Goal: Information Seeking & Learning: Learn about a topic

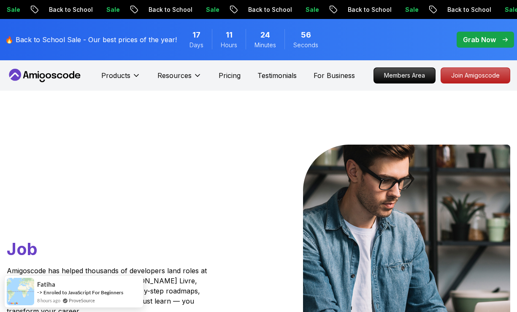
click at [407, 74] on p "Members Area" at bounding box center [404, 75] width 61 height 15
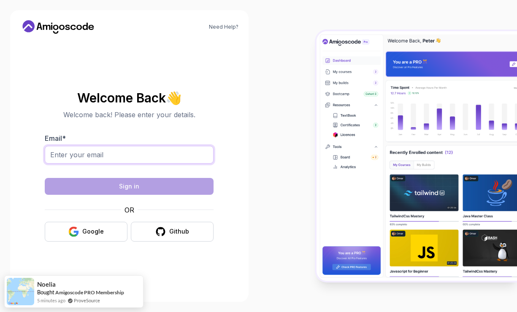
click at [146, 164] on input "Email *" at bounding box center [129, 155] width 169 height 18
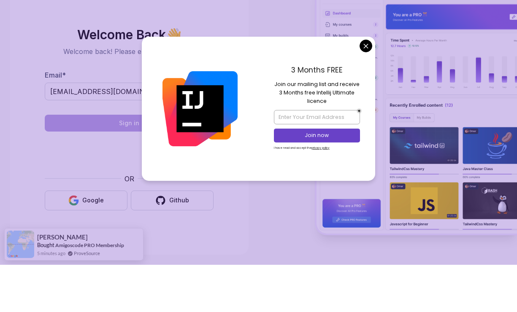
scroll to position [28, 0]
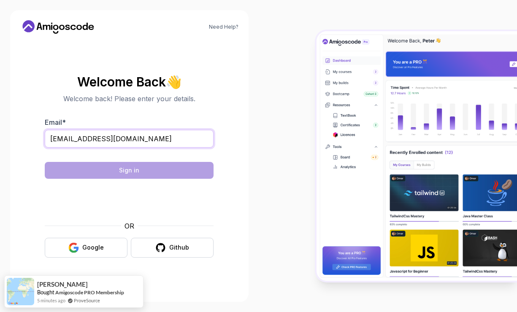
type input "racheldarryl@icloud.com"
click at [367, 108] on img at bounding box center [416, 156] width 200 height 250
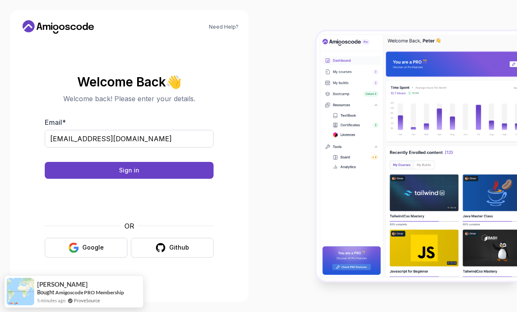
click at [156, 162] on button "Sign in" at bounding box center [129, 170] width 169 height 17
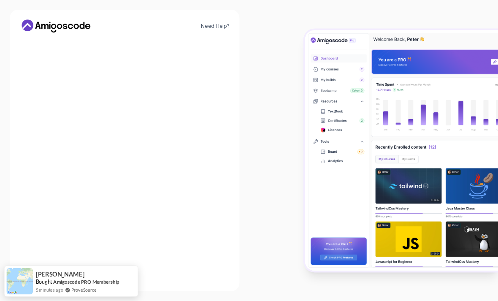
scroll to position [27, 0]
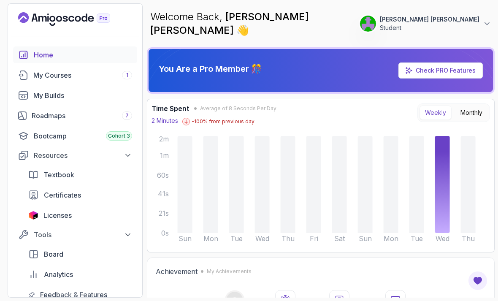
click at [44, 111] on div "Roadmaps 7" at bounding box center [82, 116] width 100 height 10
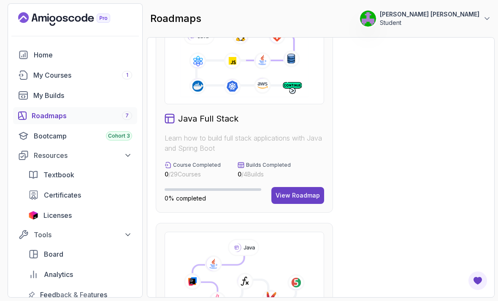
scroll to position [247, 0]
click at [313, 194] on div "View Roadmap" at bounding box center [297, 195] width 44 height 8
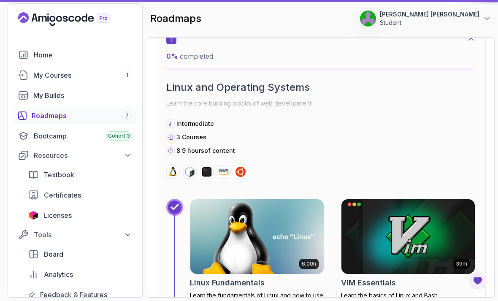
scroll to position [8, 0]
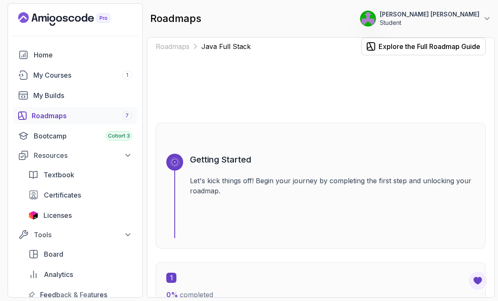
click at [429, 175] on p "Let's kick things off! Begin your journey by completing the first step and unlo…" at bounding box center [332, 185] width 285 height 20
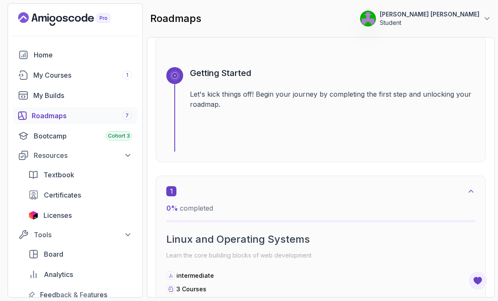
scroll to position [95, 0]
click at [175, 71] on icon at bounding box center [175, 75] width 8 height 8
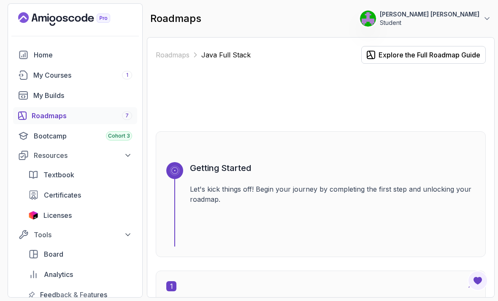
scroll to position [0, 0]
click at [243, 162] on div "Getting Started Let's kick things off! Begin your journey by completing the fir…" at bounding box center [332, 204] width 285 height 84
click at [173, 162] on div at bounding box center [174, 204] width 17 height 84
click at [324, 197] on div "Getting Started Let's kick things off! Begin your journey by completing the fir…" at bounding box center [332, 204] width 285 height 84
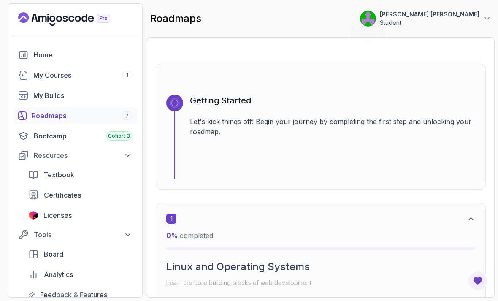
scroll to position [76, 0]
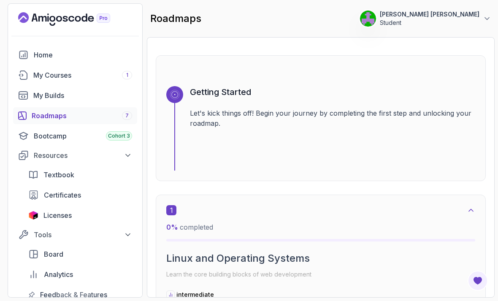
click at [462, 205] on div "1" at bounding box center [320, 210] width 309 height 10
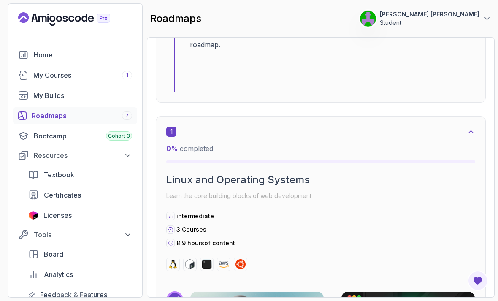
scroll to position [157, 0]
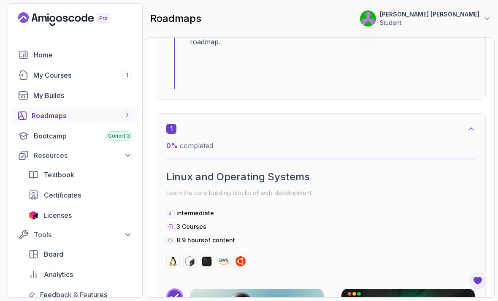
click at [469, 124] on icon at bounding box center [471, 128] width 8 height 8
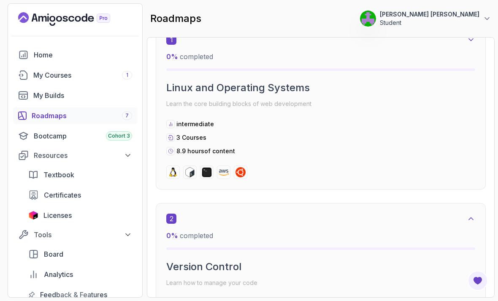
scroll to position [247, 0]
click at [467, 214] on icon at bounding box center [471, 218] width 8 height 8
click at [468, 214] on icon at bounding box center [471, 218] width 8 height 8
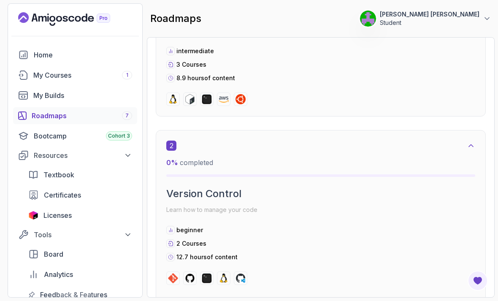
scroll to position [328, 0]
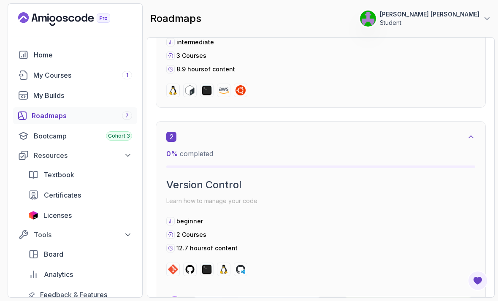
click at [469, 132] on icon at bounding box center [471, 136] width 8 height 8
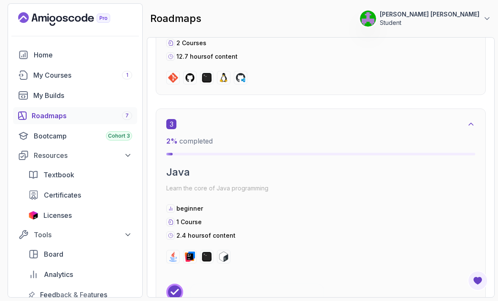
scroll to position [523, 0]
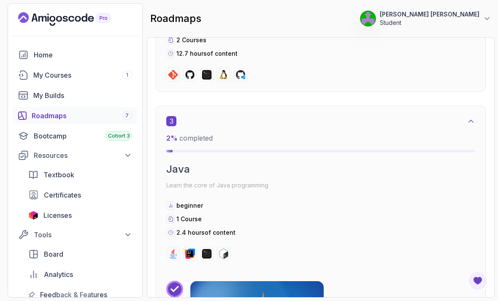
click at [467, 117] on icon at bounding box center [471, 121] width 8 height 8
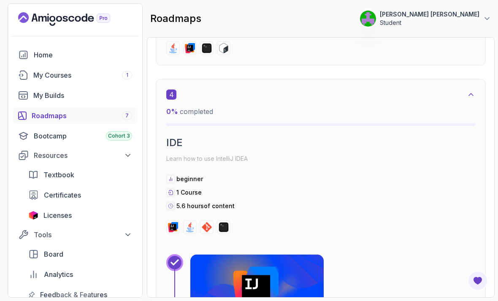
scroll to position [728, 0]
click at [465, 90] on div "4 0 % completed" at bounding box center [320, 108] width 309 height 36
click at [467, 90] on div "4" at bounding box center [320, 95] width 309 height 10
click at [467, 91] on icon at bounding box center [471, 95] width 8 height 8
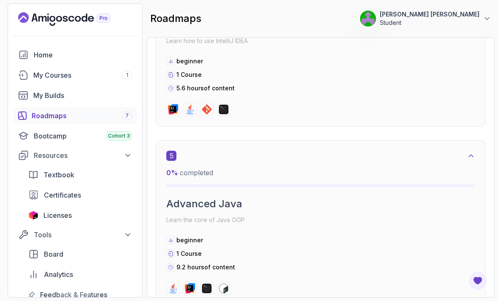
scroll to position [906, 0]
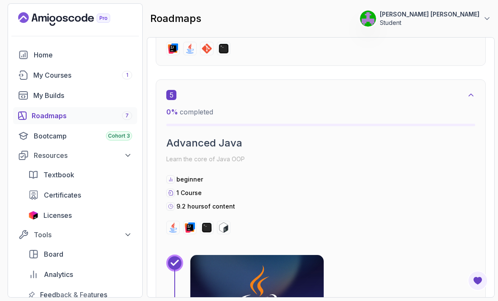
click at [470, 94] on icon at bounding box center [471, 95] width 4 height 2
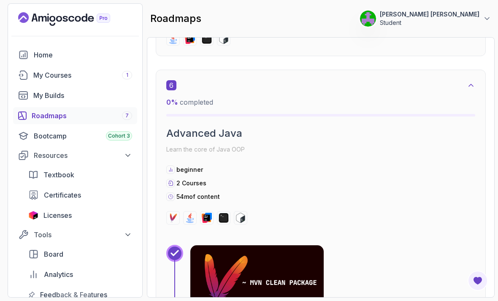
scroll to position [1096, 0]
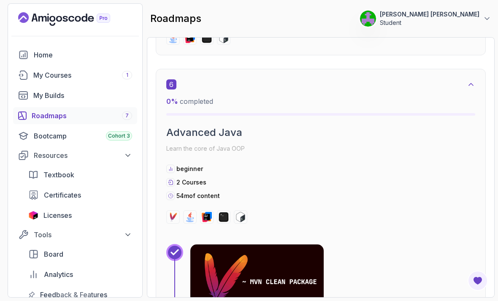
click at [467, 80] on icon at bounding box center [471, 84] width 8 height 8
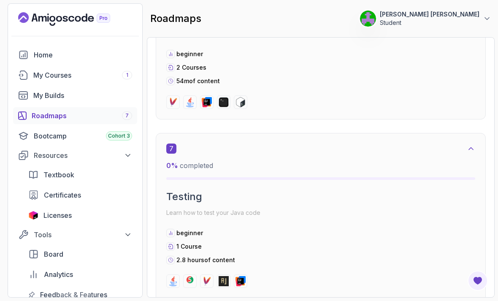
scroll to position [1241, 0]
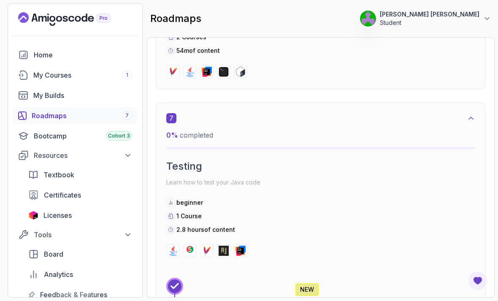
click at [467, 114] on button at bounding box center [471, 118] width 8 height 8
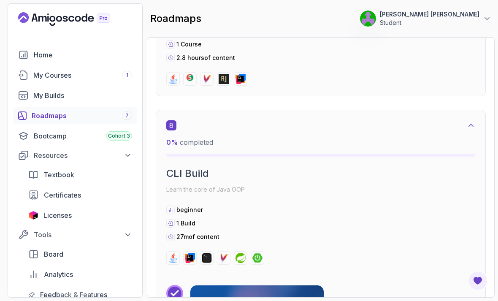
scroll to position [1430, 0]
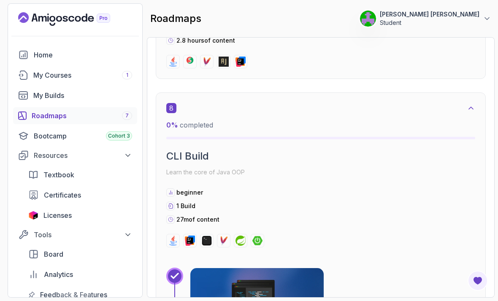
click at [468, 104] on icon at bounding box center [471, 108] width 8 height 8
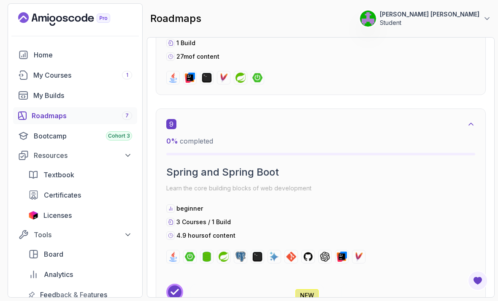
scroll to position [1594, 0]
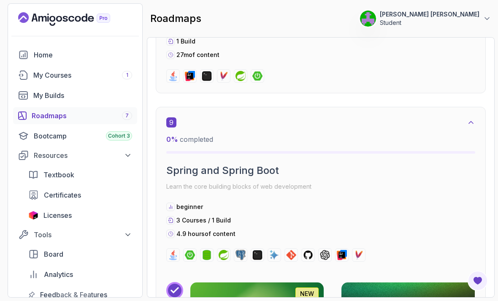
click at [469, 118] on icon at bounding box center [471, 122] width 8 height 8
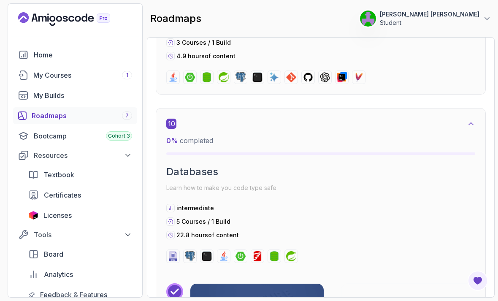
scroll to position [1777, 0]
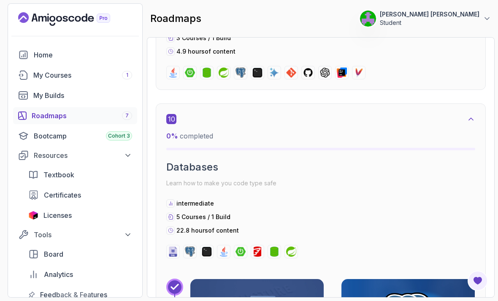
click at [467, 115] on icon at bounding box center [471, 119] width 8 height 8
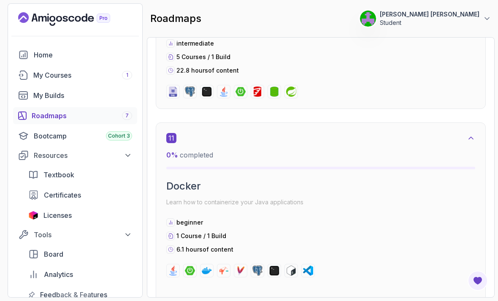
scroll to position [1944, 0]
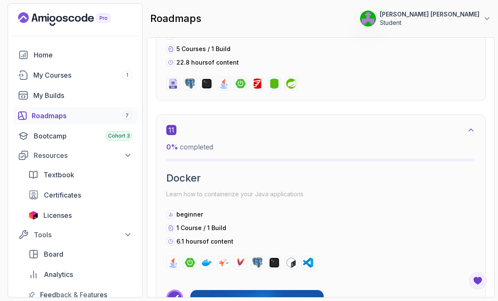
click at [464, 125] on div "11" at bounding box center [320, 130] width 309 height 10
click at [468, 126] on icon at bounding box center [471, 130] width 8 height 8
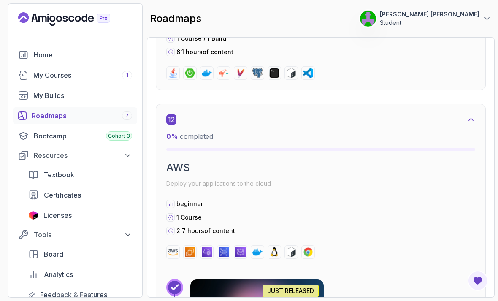
scroll to position [2142, 0]
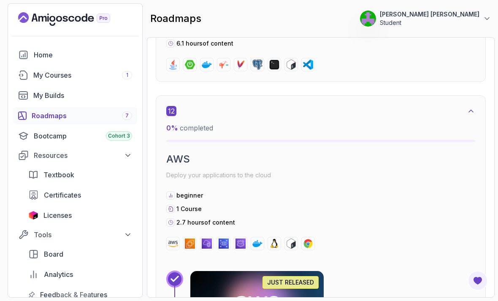
click at [469, 110] on icon at bounding box center [471, 111] width 4 height 2
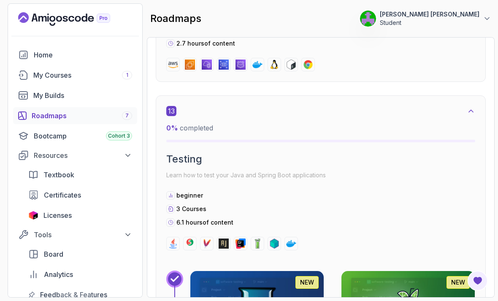
scroll to position [2322, 0]
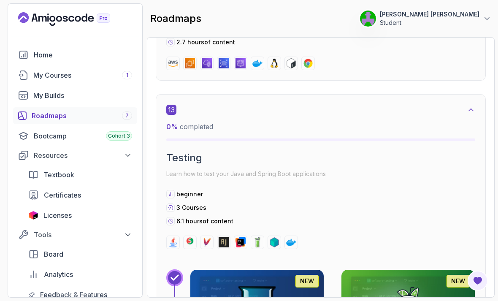
click at [467, 105] on icon at bounding box center [471, 109] width 8 height 8
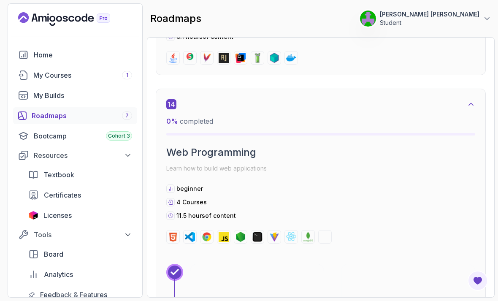
scroll to position [2510, 0]
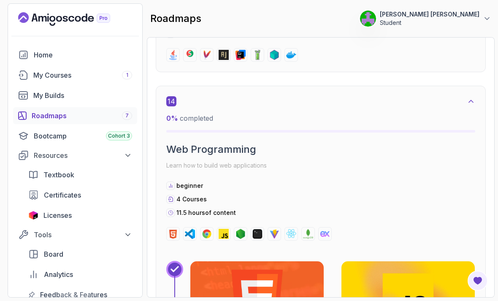
click at [467, 97] on icon at bounding box center [471, 101] width 8 height 8
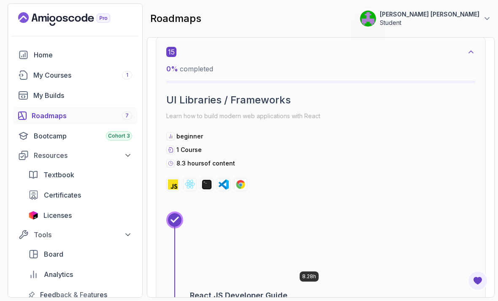
scroll to position [2739, 0]
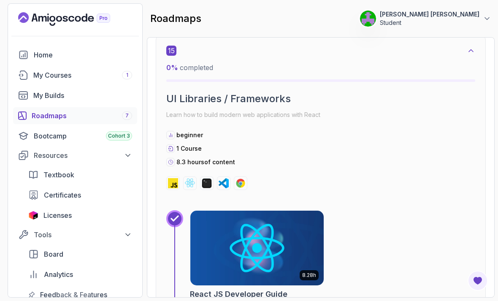
click at [467, 46] on icon at bounding box center [471, 50] width 8 height 8
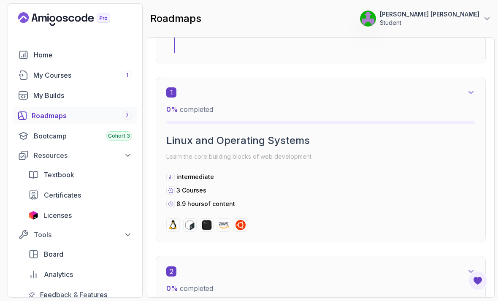
scroll to position [195, 0]
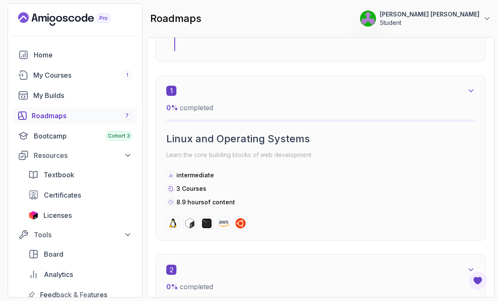
click at [463, 86] on div "1" at bounding box center [320, 91] width 309 height 10
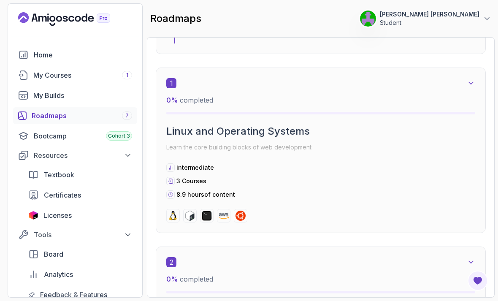
scroll to position [202, 0]
click at [467, 80] on icon at bounding box center [471, 84] width 8 height 8
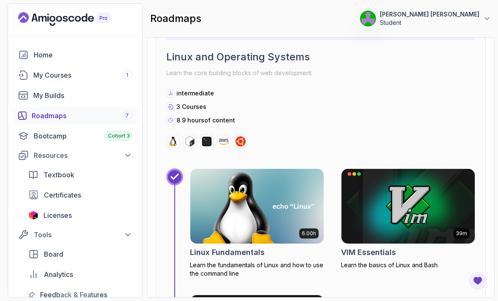
scroll to position [289, 0]
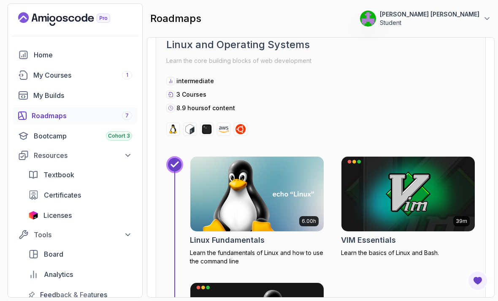
click at [264, 167] on img at bounding box center [256, 193] width 133 height 75
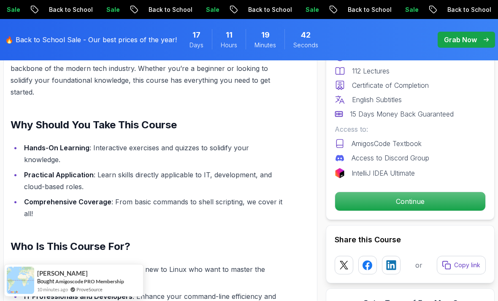
scroll to position [715, 0]
click at [435, 199] on p "Continue" at bounding box center [410, 201] width 150 height 19
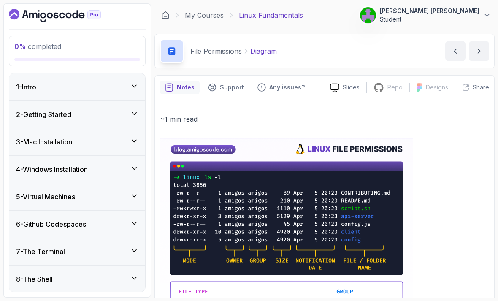
click at [170, 47] on rect at bounding box center [171, 51] width 7 height 8
click at [173, 49] on rect at bounding box center [171, 51] width 7 height 8
click at [134, 80] on div "1 - Intro" at bounding box center [77, 86] width 136 height 27
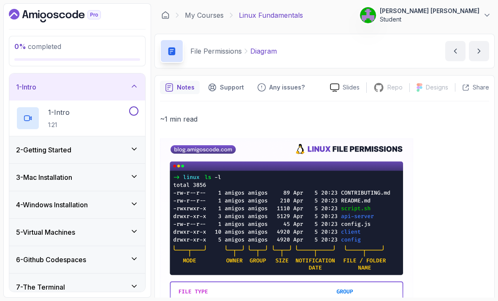
click at [129, 147] on div "2 - Getting Started" at bounding box center [77, 150] width 122 height 10
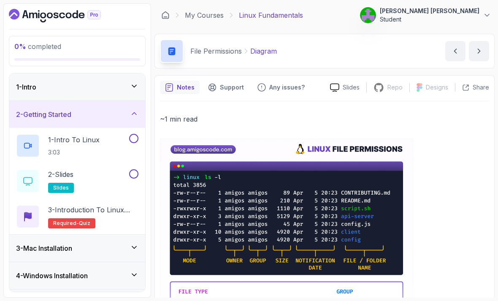
click at [135, 111] on icon at bounding box center [134, 113] width 8 height 8
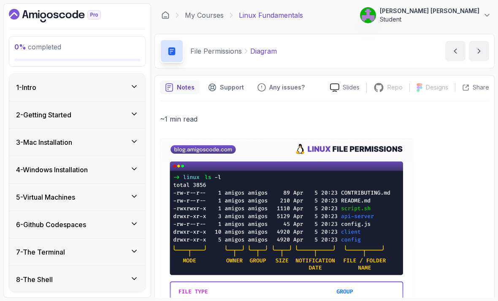
click at [477, 53] on icon "next content" at bounding box center [479, 51] width 8 height 8
click at [477, 55] on icon "next content" at bounding box center [479, 51] width 8 height 8
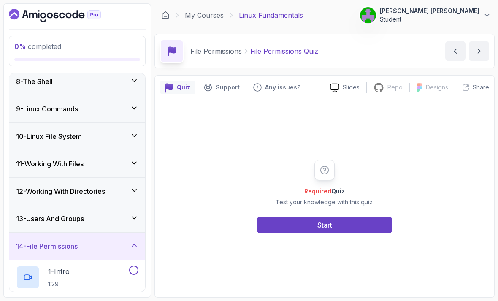
scroll to position [204, 0]
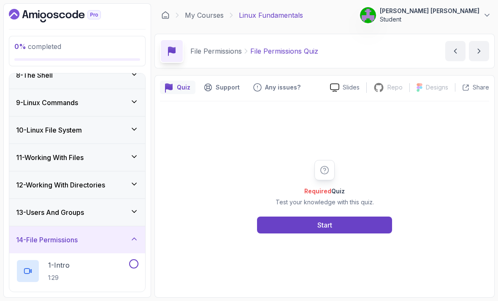
click at [134, 233] on div "14 - File Permissions" at bounding box center [77, 239] width 136 height 27
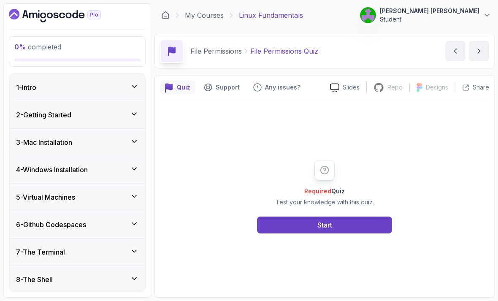
scroll to position [0, 0]
click at [132, 84] on icon at bounding box center [134, 86] width 8 height 8
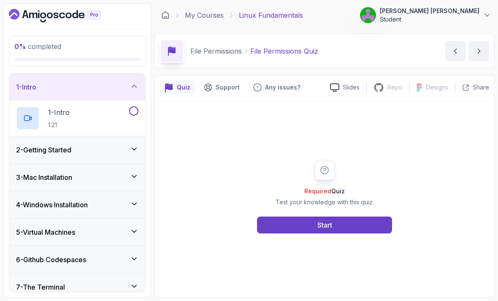
click at [73, 113] on div "1 - Intro 1:21" at bounding box center [71, 118] width 111 height 24
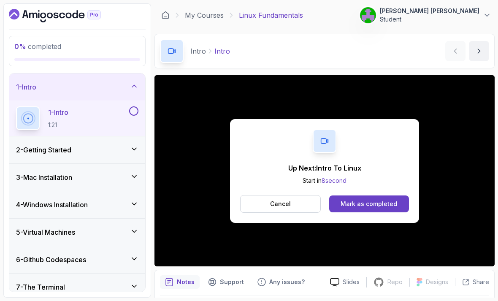
click at [385, 200] on div "Mark as completed" at bounding box center [368, 204] width 57 height 8
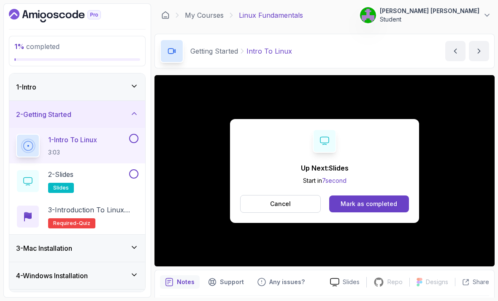
click at [376, 204] on div "Mark as completed" at bounding box center [368, 204] width 57 height 8
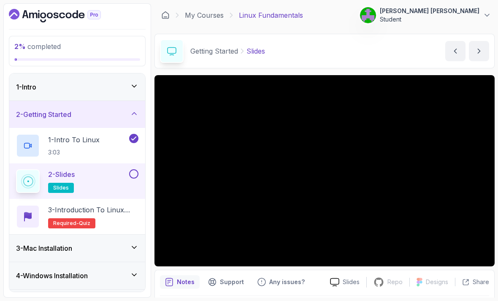
click at [480, 49] on icon "next content" at bounding box center [479, 51] width 8 height 8
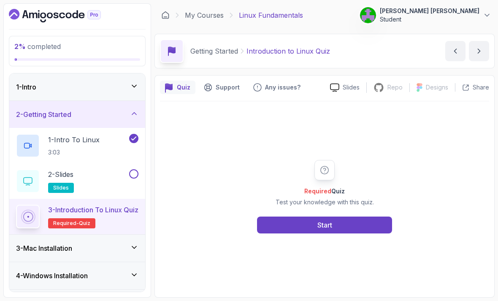
click at [367, 233] on button "Start" at bounding box center [324, 224] width 135 height 17
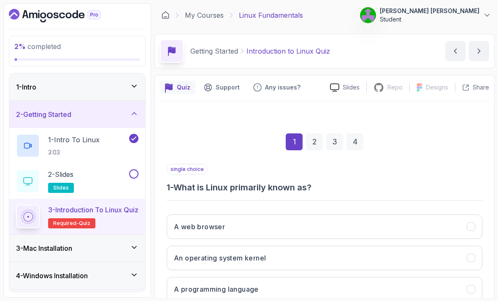
click at [134, 171] on button at bounding box center [133, 173] width 9 height 9
click at [131, 173] on icon at bounding box center [134, 174] width 8 height 8
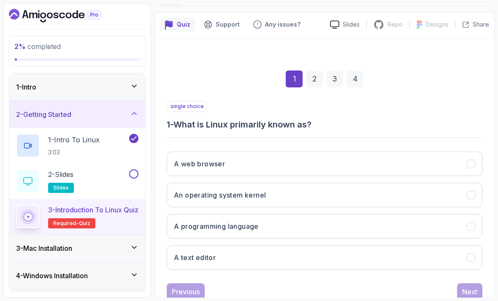
scroll to position [62, 0]
click at [370, 189] on button "An operating system kernel" at bounding box center [325, 195] width 316 height 24
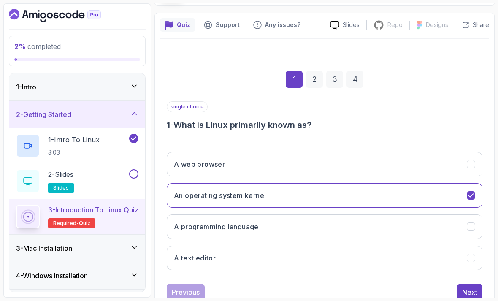
scroll to position [27, 0]
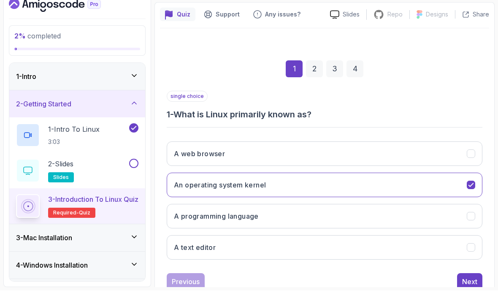
click at [469, 283] on button "Next" at bounding box center [469, 291] width 25 height 17
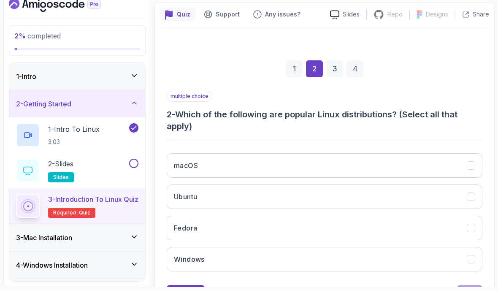
click at [287, 195] on button "Ubuntu" at bounding box center [325, 207] width 316 height 24
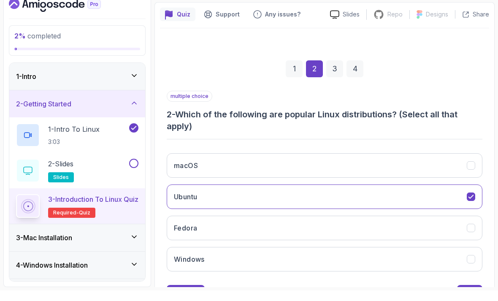
click at [277, 226] on button "Fedora" at bounding box center [325, 238] width 316 height 24
click at [475, 299] on div "Next" at bounding box center [469, 304] width 15 height 10
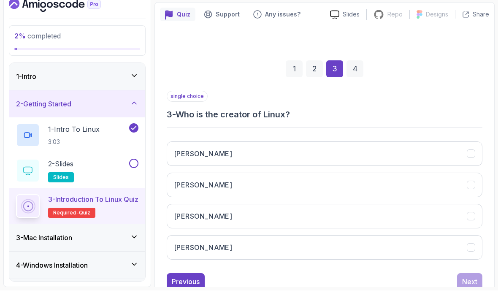
click at [307, 245] on button "[PERSON_NAME]" at bounding box center [325, 257] width 316 height 24
click at [468, 283] on button "Next" at bounding box center [469, 291] width 25 height 17
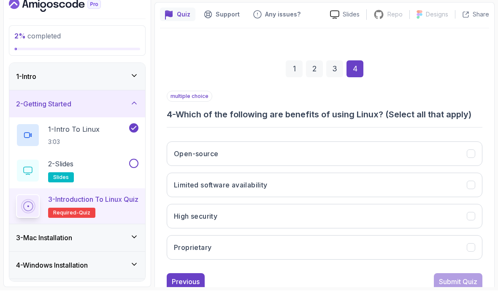
click at [448, 152] on button "Open-source" at bounding box center [325, 164] width 316 height 24
click at [425, 214] on button "High security" at bounding box center [325, 226] width 316 height 24
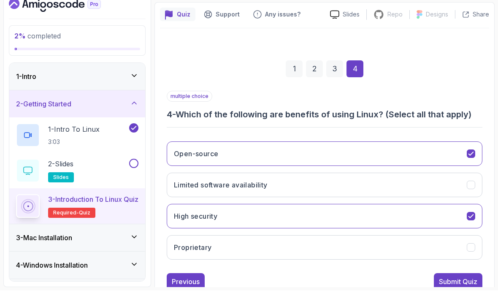
click at [472, 287] on div "Submit Quiz" at bounding box center [458, 292] width 38 height 10
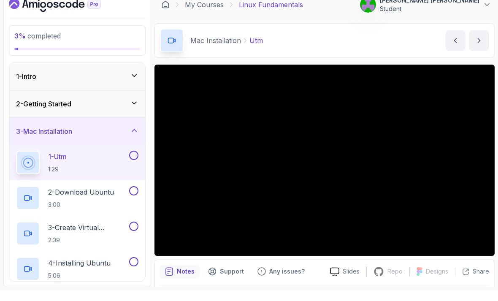
click at [58, 137] on h3 "3 - Mac Installation" at bounding box center [44, 142] width 56 height 10
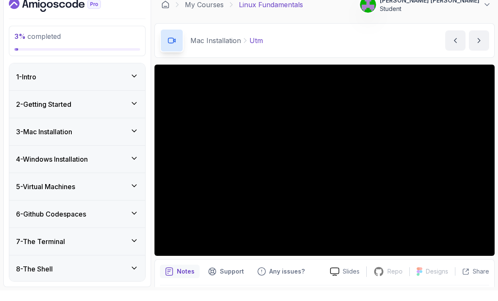
click at [57, 137] on h3 "3 - Mac Installation" at bounding box center [44, 142] width 56 height 10
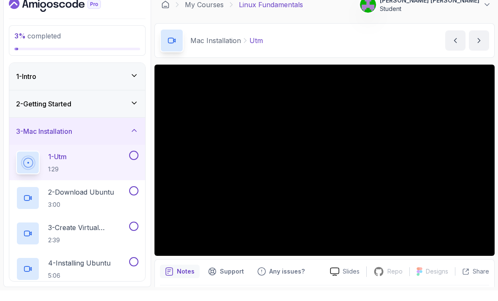
click at [138, 161] on div at bounding box center [132, 165] width 11 height 9
click at [138, 161] on button at bounding box center [133, 165] width 9 height 9
click at [136, 197] on button at bounding box center [133, 201] width 9 height 9
click at [135, 232] on button at bounding box center [133, 236] width 9 height 9
click at [137, 267] on button at bounding box center [133, 271] width 9 height 9
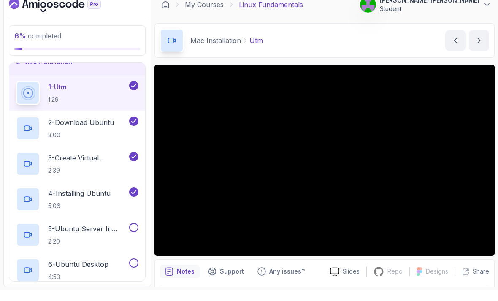
scroll to position [92, 0]
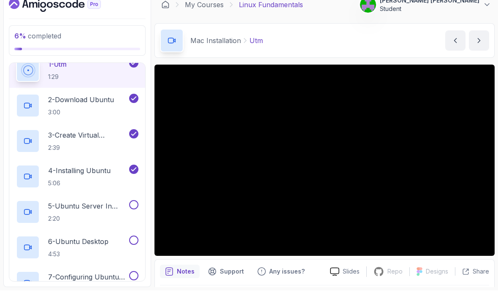
click at [133, 210] on button at bounding box center [133, 214] width 9 height 9
click at [138, 246] on button at bounding box center [133, 250] width 9 height 9
click at [138, 281] on button at bounding box center [133, 285] width 9 height 9
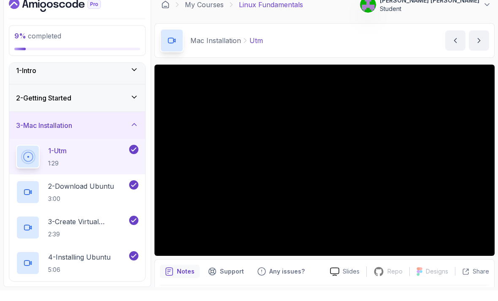
scroll to position [3, 0]
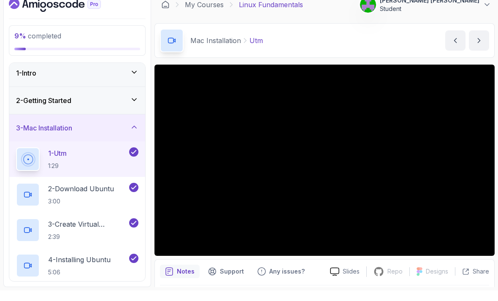
click at [62, 133] on h3 "3 - Mac Installation" at bounding box center [44, 138] width 56 height 10
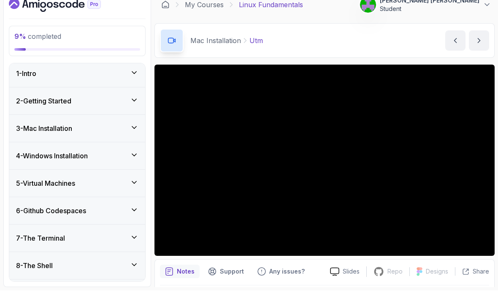
click at [133, 153] on div "4 - Windows Installation" at bounding box center [77, 166] width 136 height 27
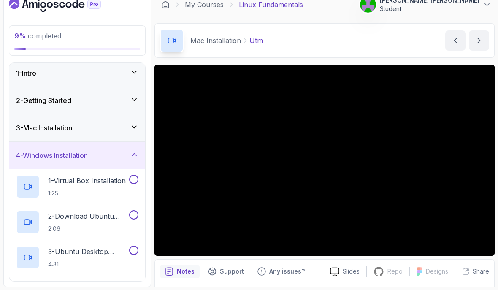
click at [135, 185] on button at bounding box center [133, 189] width 9 height 9
click at [133, 221] on button at bounding box center [133, 225] width 9 height 9
click at [137, 256] on button at bounding box center [133, 260] width 9 height 9
click at [135, 291] on button at bounding box center [133, 295] width 9 height 9
click at [129, 152] on div "4 - Windows Installation" at bounding box center [77, 165] width 136 height 27
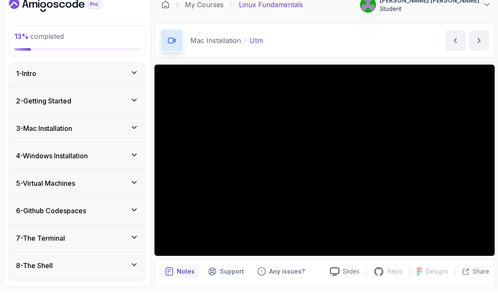
click at [130, 189] on icon at bounding box center [134, 193] width 8 height 8
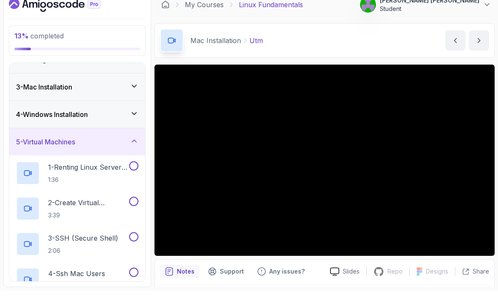
scroll to position [48, 0]
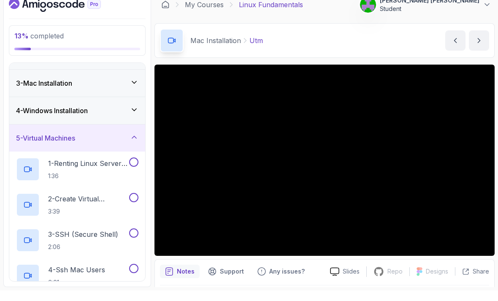
click at [91, 169] on p "1 - Renting Linux Server From Cloud Providers" at bounding box center [87, 174] width 79 height 10
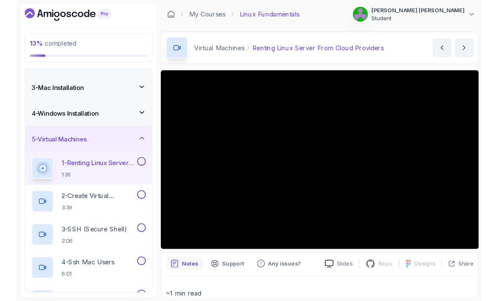
scroll to position [6, 0]
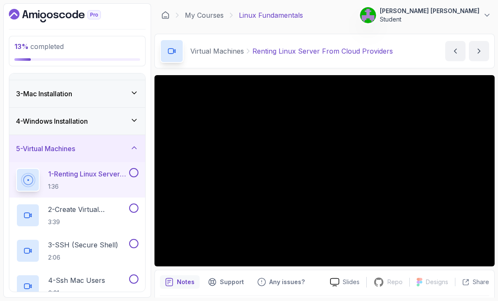
click at [134, 168] on button at bounding box center [133, 172] width 9 height 9
click at [136, 206] on button at bounding box center [133, 207] width 9 height 9
click at [102, 241] on p "3 - SSH (Secure Shell)" at bounding box center [83, 245] width 70 height 10
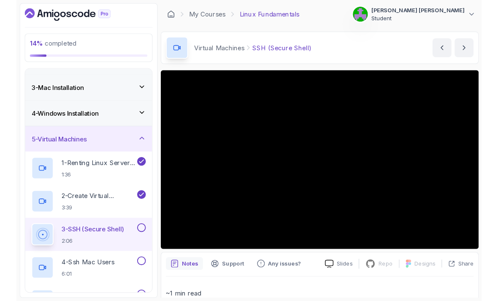
scroll to position [6, 0]
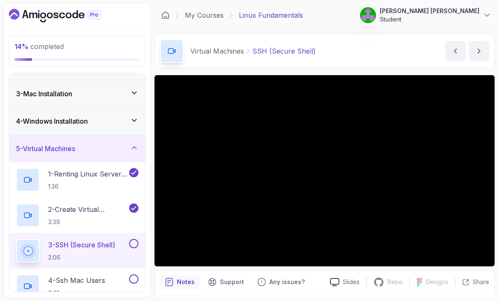
click at [135, 239] on button at bounding box center [133, 243] width 9 height 9
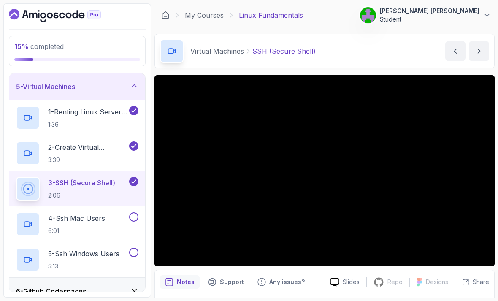
scroll to position [114, 0]
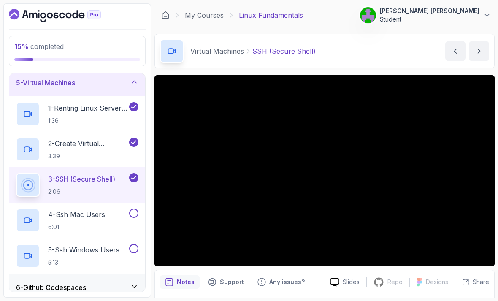
click at [135, 208] on button at bounding box center [133, 212] width 9 height 9
click at [137, 244] on button at bounding box center [133, 248] width 9 height 9
click at [125, 78] on div "5 - Virtual Machines" at bounding box center [77, 83] width 122 height 10
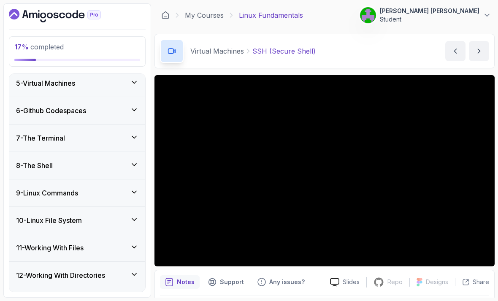
click at [134, 105] on icon at bounding box center [134, 109] width 8 height 8
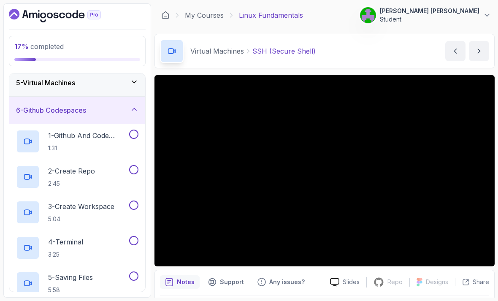
click at [90, 130] on p "1 - Github And Code Spaces" at bounding box center [87, 135] width 79 height 10
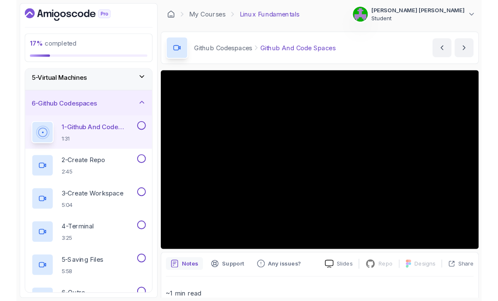
scroll to position [6, 0]
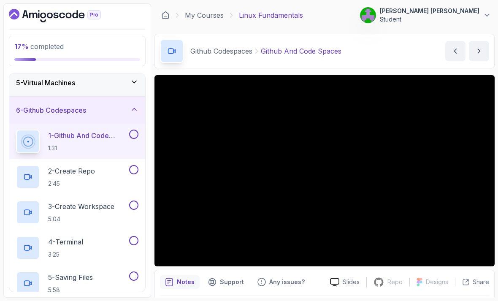
click at [137, 129] on button at bounding box center [133, 133] width 9 height 9
click at [135, 166] on button at bounding box center [133, 169] width 9 height 9
click at [137, 200] on button at bounding box center [133, 204] width 9 height 9
click at [138, 236] on button at bounding box center [133, 240] width 9 height 9
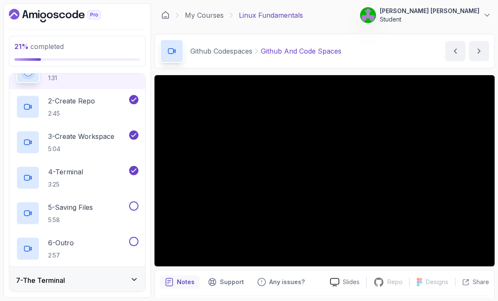
scroll to position [186, 0]
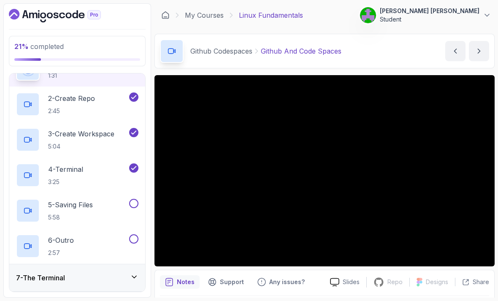
click at [133, 200] on button at bounding box center [133, 203] width 9 height 9
click at [137, 234] on button at bounding box center [133, 238] width 9 height 9
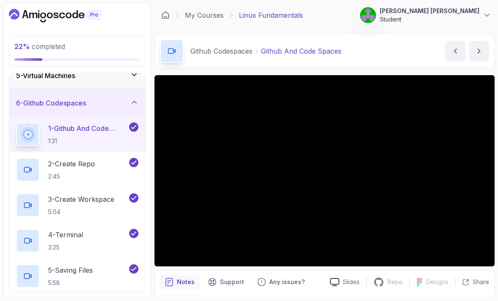
scroll to position [121, 0]
click at [123, 90] on div "6 - Github Codespaces" at bounding box center [77, 103] width 136 height 27
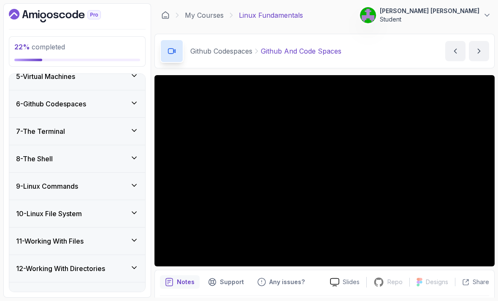
click at [131, 126] on icon at bounding box center [134, 130] width 8 height 8
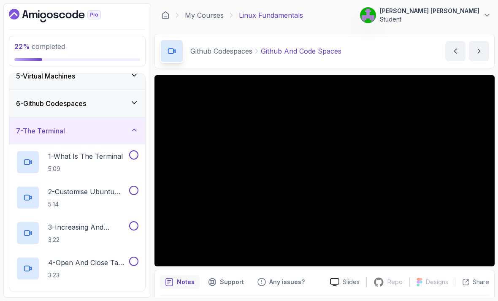
click at [103, 152] on p "1 - What Is The Terminal" at bounding box center [85, 156] width 75 height 10
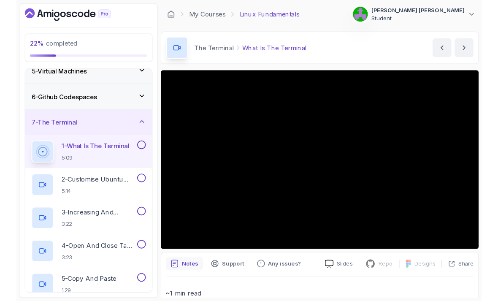
scroll to position [6, 0]
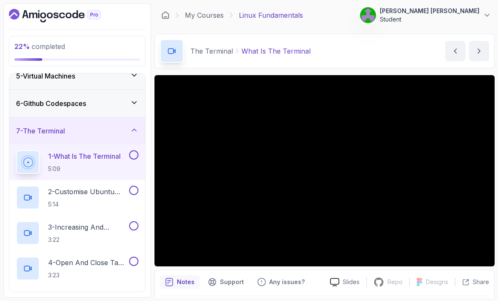
click at [135, 150] on button at bounding box center [133, 154] width 9 height 9
click at [96, 189] on p "2 - Customise Ubuntu Terminal" at bounding box center [87, 191] width 79 height 10
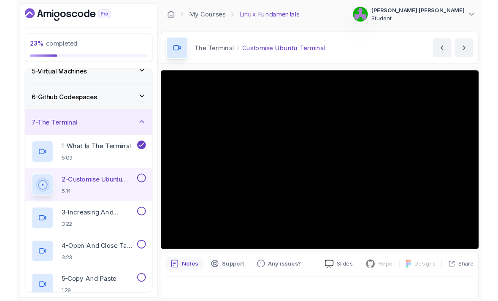
scroll to position [6, 0]
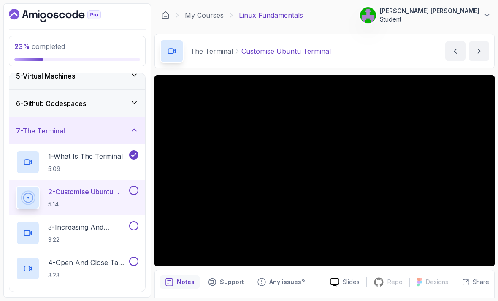
click at [138, 186] on div at bounding box center [132, 190] width 11 height 9
click at [102, 227] on h2 "3 - Increasing And Decreasing Font Size 3:22" at bounding box center [87, 233] width 79 height 22
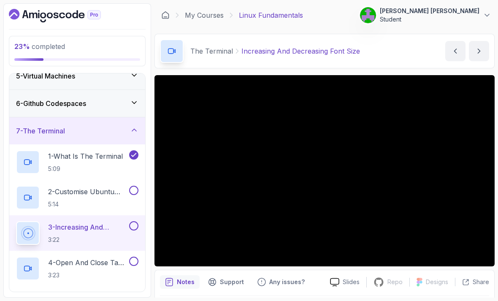
click at [138, 186] on button at bounding box center [133, 190] width 9 height 9
click at [136, 221] on button at bounding box center [133, 225] width 9 height 9
click at [96, 257] on p "4 - Open And Close Tabs And Terminal" at bounding box center [87, 262] width 79 height 10
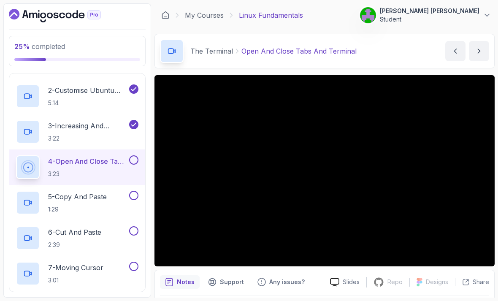
scroll to position [221, 0]
click at [92, 195] on p "5 - Copy And Paste" at bounding box center [77, 197] width 59 height 10
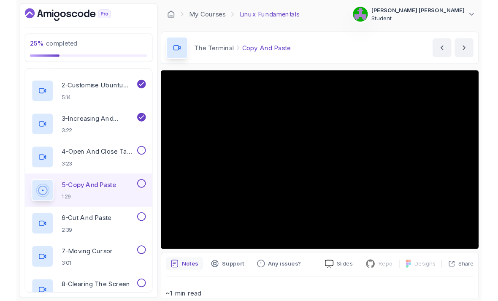
scroll to position [6, 0]
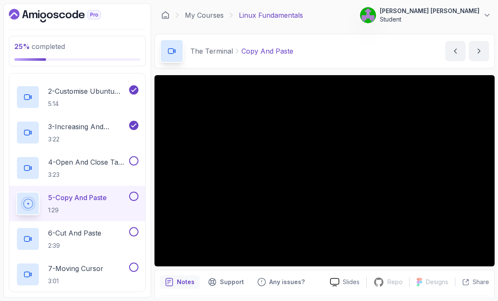
click at [134, 156] on button at bounding box center [133, 160] width 9 height 9
click at [137, 191] on button at bounding box center [133, 195] width 9 height 9
click at [94, 157] on p "4 - Open And Close Tabs And Terminal" at bounding box center [87, 162] width 79 height 10
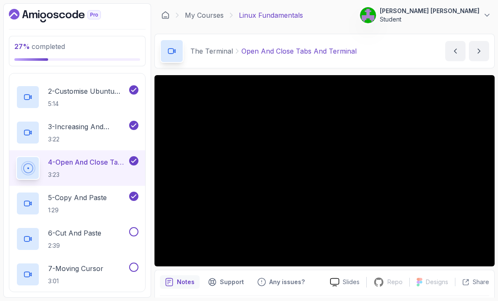
click at [206, 10] on link "My Courses" at bounding box center [204, 15] width 39 height 10
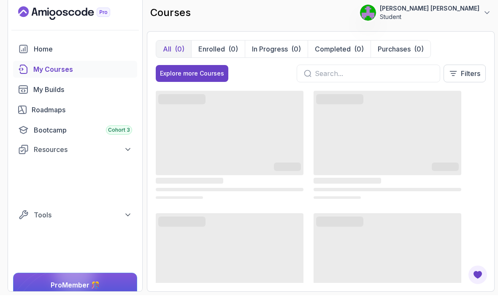
scroll to position [6, 0]
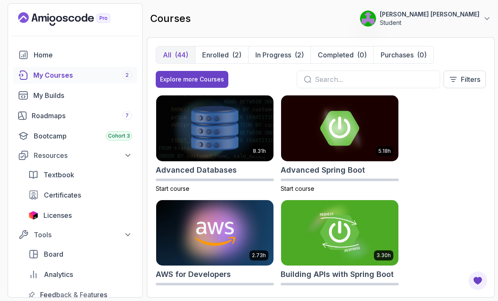
click at [466, 74] on p "Filters" at bounding box center [470, 79] width 19 height 10
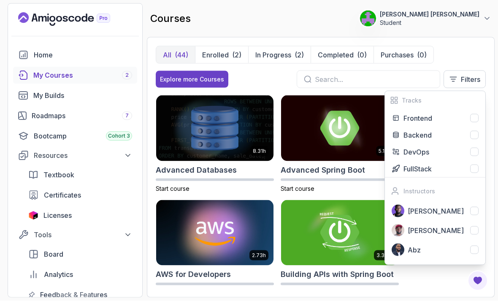
scroll to position [22, 0]
click at [472, 74] on p "Filters" at bounding box center [470, 79] width 19 height 10
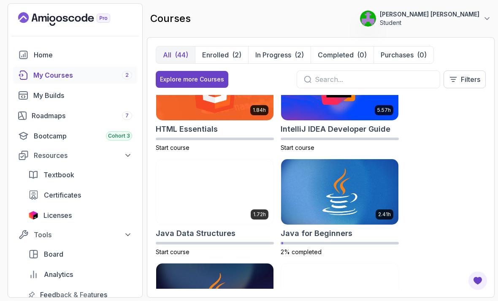
scroll to position [669, 0]
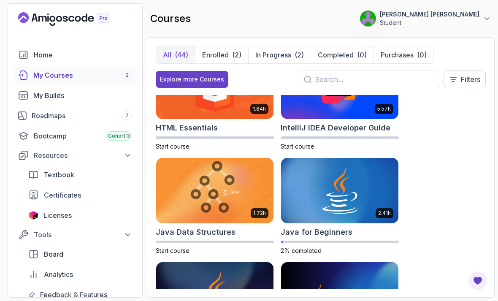
click at [359, 167] on img at bounding box center [339, 191] width 117 height 66
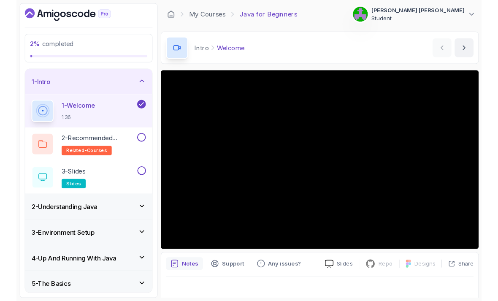
scroll to position [6, 0]
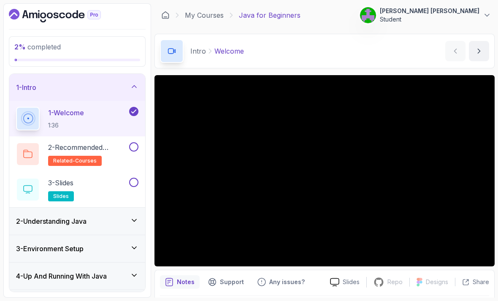
click at [67, 146] on p "2 - Recommended Courses" at bounding box center [87, 147] width 79 height 10
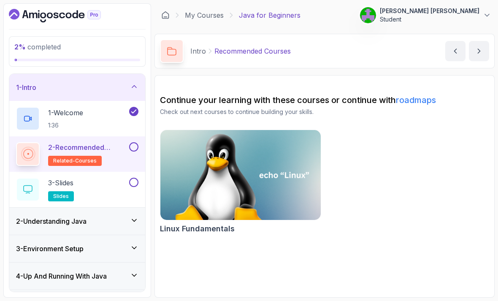
click at [130, 143] on button at bounding box center [133, 146] width 9 height 9
click at [128, 180] on div at bounding box center [132, 182] width 11 height 9
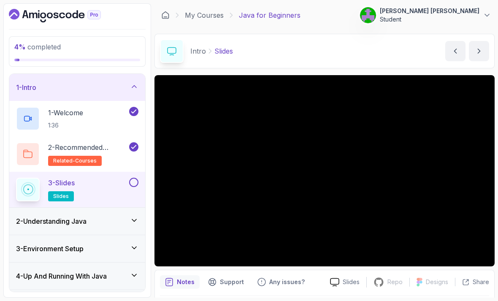
click at [129, 178] on button at bounding box center [133, 182] width 9 height 9
click at [84, 85] on div "1 - Intro" at bounding box center [77, 87] width 122 height 10
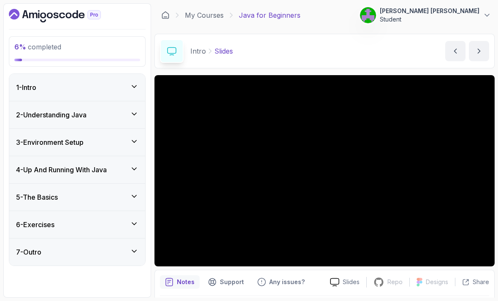
click at [93, 110] on div "2 - Understanding Java" at bounding box center [77, 115] width 122 height 10
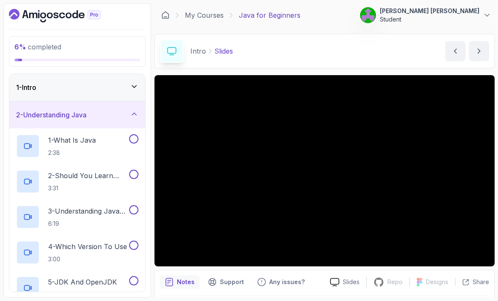
click at [70, 140] on h2 "1 - What Is Java 2:38" at bounding box center [72, 146] width 48 height 22
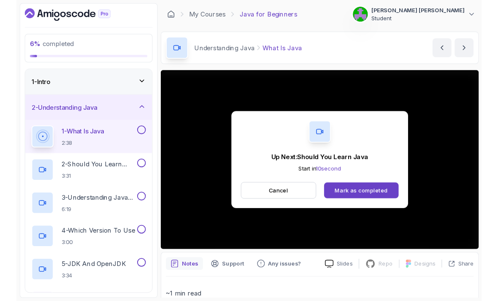
scroll to position [6, 0]
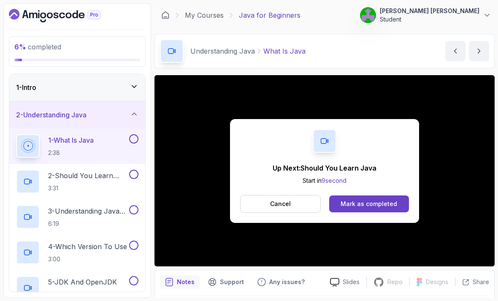
click at [389, 200] on div "Mark as completed" at bounding box center [368, 204] width 57 height 8
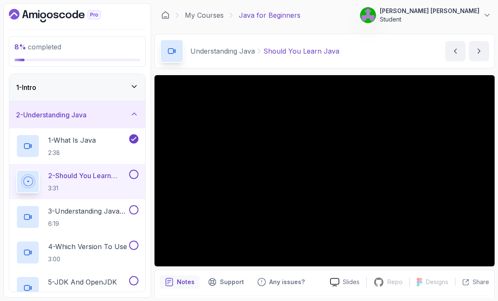
click at [484, 11] on icon at bounding box center [487, 15] width 8 height 8
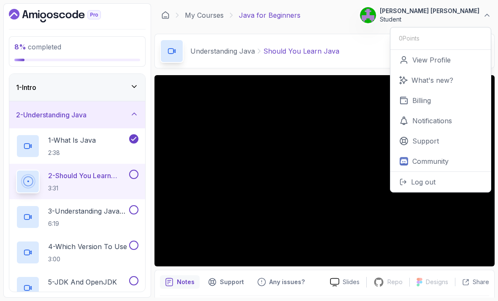
click at [369, 16] on div "My Courses Java for Beginners 19 Points 1 [PERSON_NAME] [PERSON_NAME] Student 0…" at bounding box center [324, 15] width 340 height 24
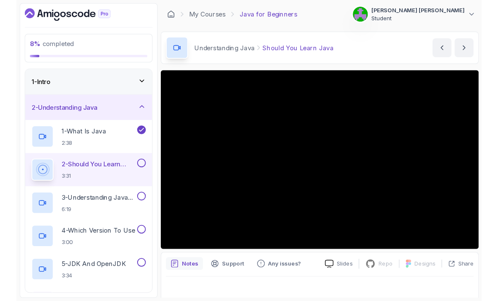
scroll to position [6, 0]
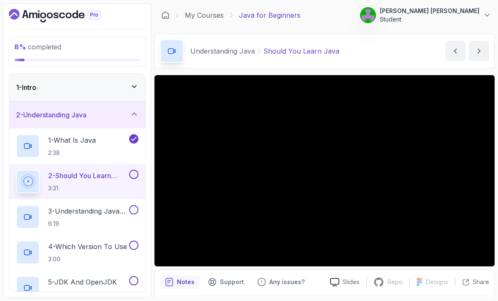
click at [137, 170] on button at bounding box center [133, 174] width 9 height 9
click at [90, 212] on h2 "3 - Understanding Java Versions 6:19" at bounding box center [87, 217] width 79 height 22
